Goal: Information Seeking & Learning: Learn about a topic

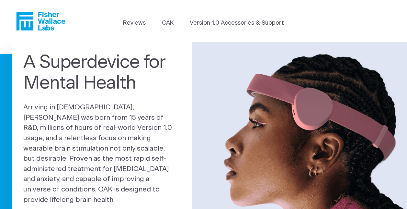
click at [173, 25] on link "OAK" at bounding box center [168, 23] width 12 height 9
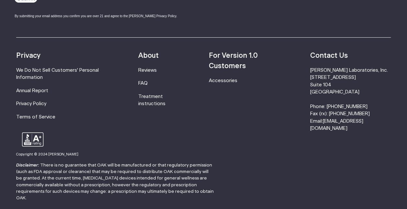
scroll to position [1123, 0]
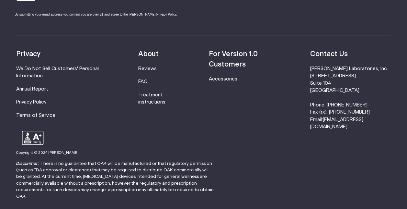
click at [148, 82] on link "FAQ" at bounding box center [142, 81] width 9 height 5
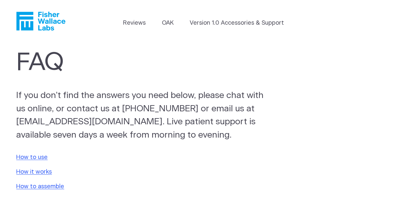
click at [39, 32] on header "Reviews OAK Version 1.0 Accessories & Support" at bounding box center [203, 21] width 407 height 42
click at [44, 24] on icon "Fisher Wallace" at bounding box center [40, 21] width 49 height 19
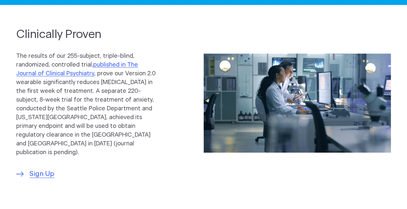
scroll to position [277, 0]
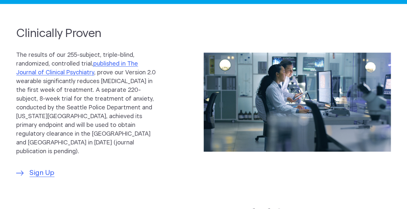
click at [59, 75] on link "published in The Journal of Clinical Psychiatry" at bounding box center [77, 68] width 122 height 15
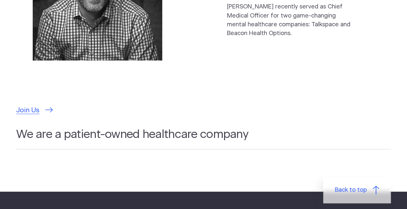
scroll to position [1817, 0]
